Goal: Information Seeking & Learning: Learn about a topic

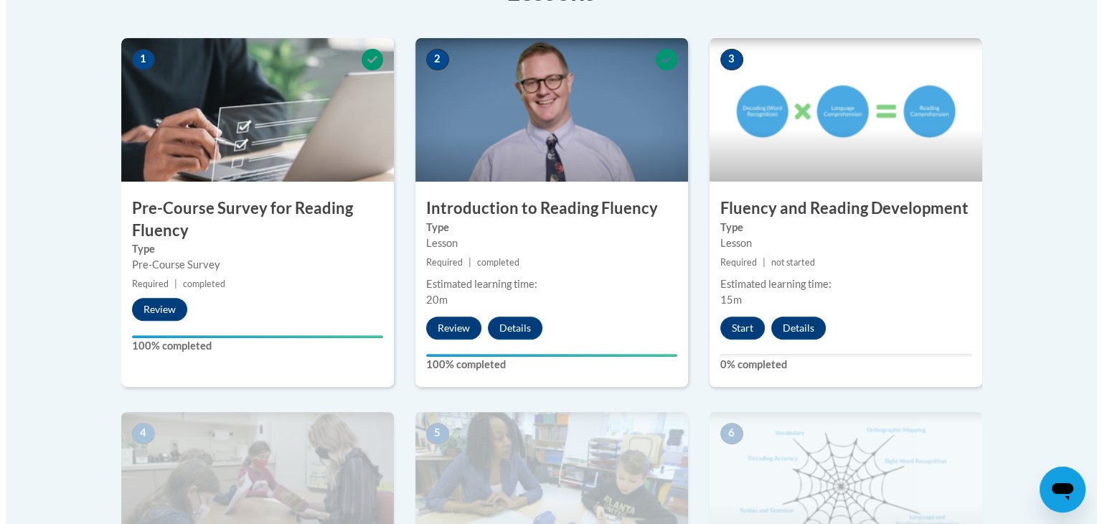
scroll to position [445, 0]
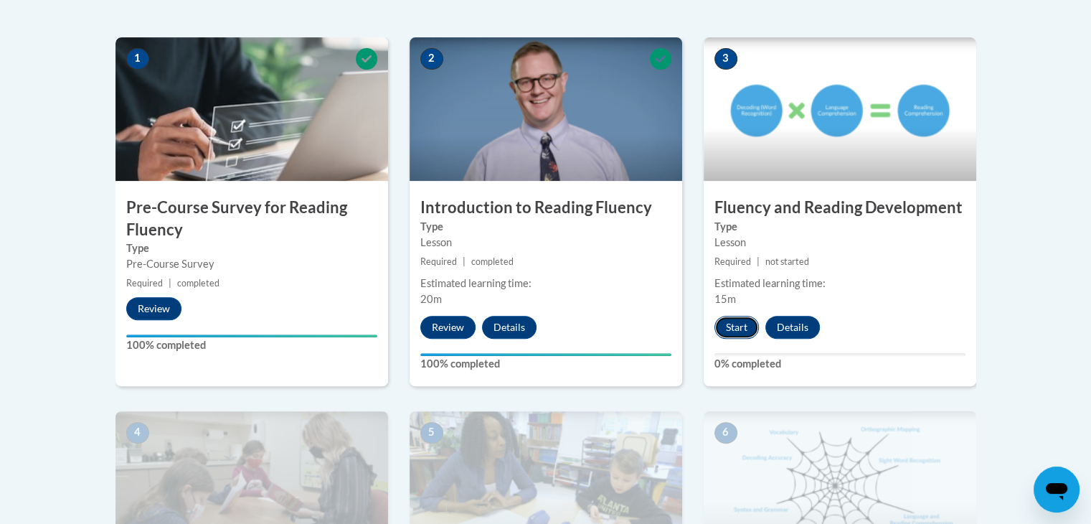
click at [723, 332] on button "Start" at bounding box center [737, 327] width 44 height 23
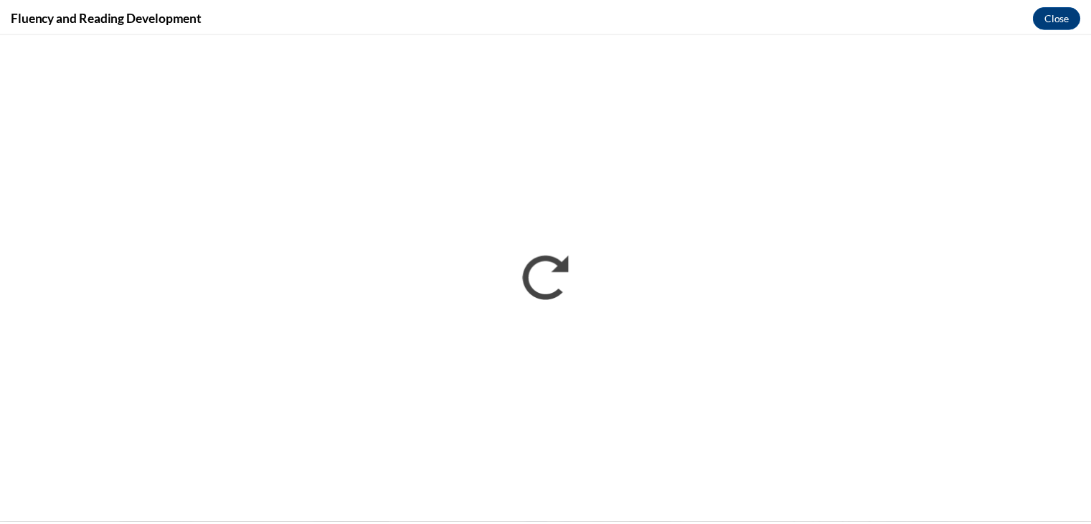
scroll to position [0, 0]
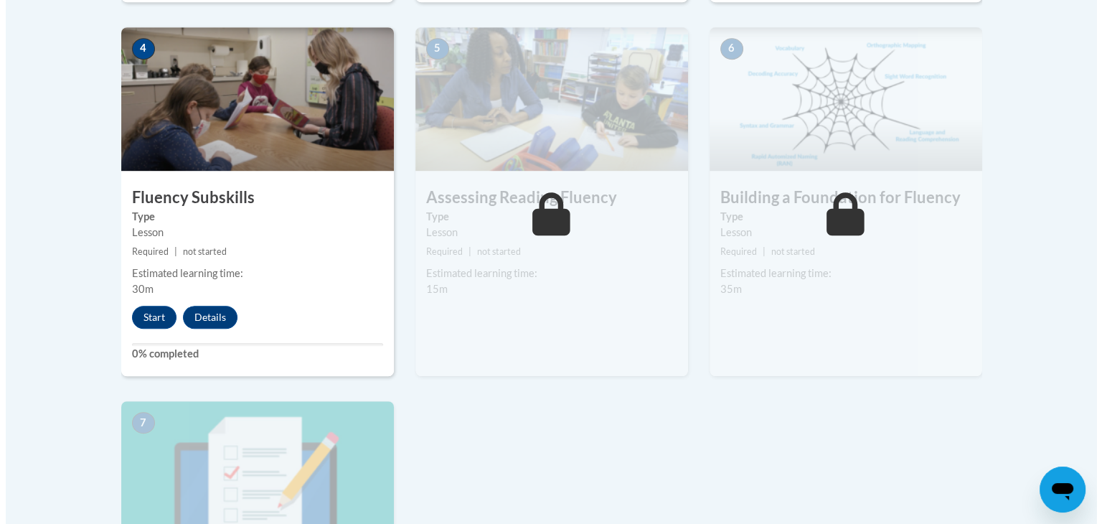
scroll to position [852, 0]
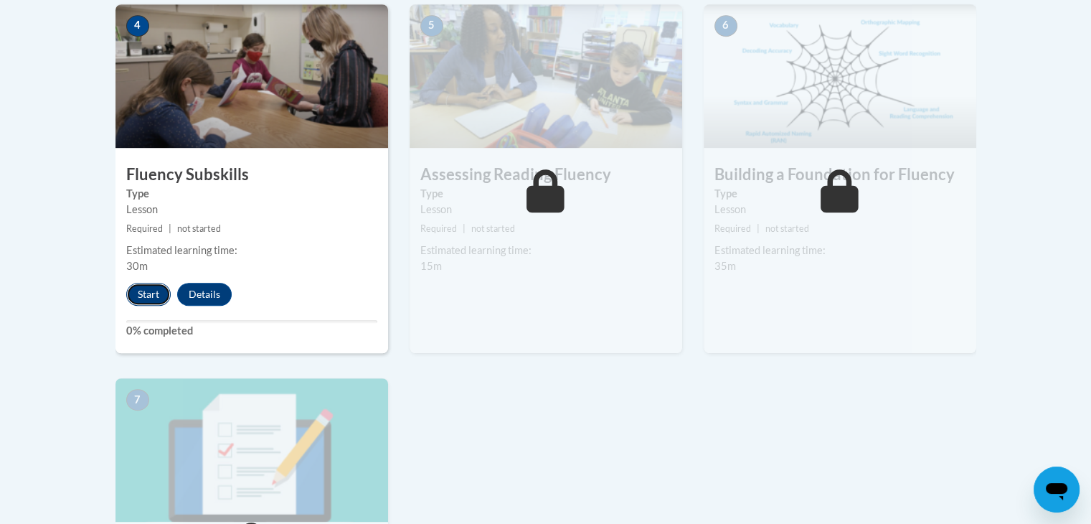
click at [144, 294] on button "Start" at bounding box center [148, 294] width 44 height 23
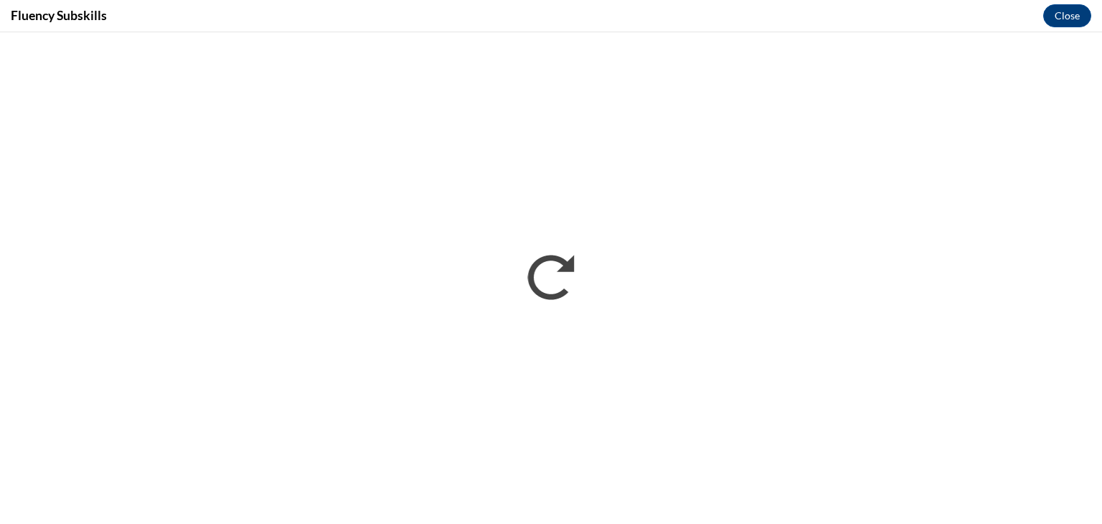
scroll to position [0, 0]
